Goal: Information Seeking & Learning: Understand process/instructions

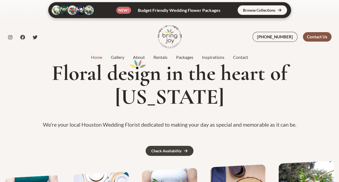
click at [322, 37] on div "Contact Us" at bounding box center [317, 36] width 29 height 9
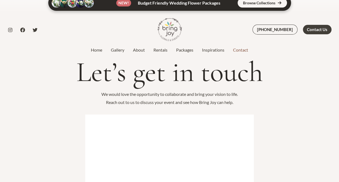
scroll to position [4, 0]
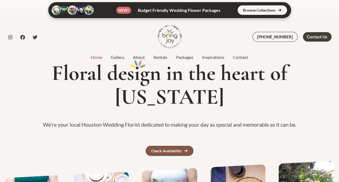
click at [158, 146] on link "Check Availability" at bounding box center [170, 151] width 48 height 10
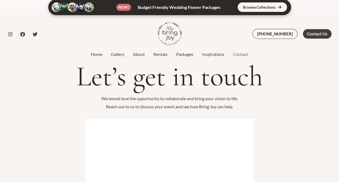
scroll to position [3, 0]
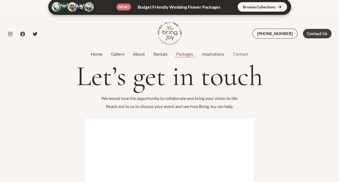
click at [188, 52] on link "Packages" at bounding box center [185, 54] width 26 height 6
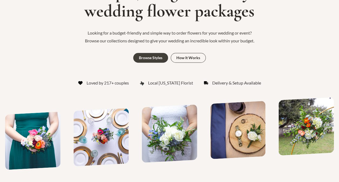
scroll to position [81, 0]
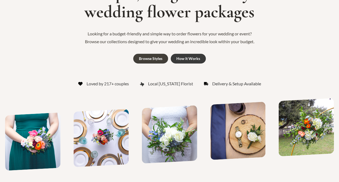
click at [185, 62] on link "How It Works" at bounding box center [188, 59] width 35 height 10
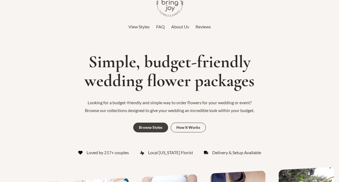
scroll to position [12, 0]
click at [156, 48] on div "Simple, budget-friendly wedding flower packages Looking for a budget-friendly a…" at bounding box center [169, 101] width 339 height 137
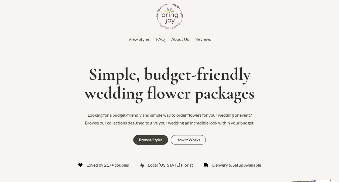
scroll to position [0, 0]
click at [143, 143] on link "Browse Styles" at bounding box center [150, 140] width 35 height 10
click at [164, 6] on img at bounding box center [169, 16] width 27 height 27
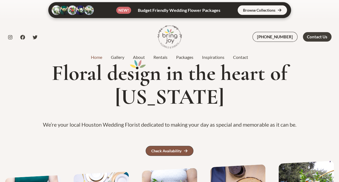
click at [157, 149] on div "Check Availability" at bounding box center [166, 151] width 30 height 4
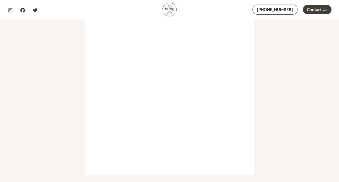
scroll to position [122, 0]
